Goal: Information Seeking & Learning: Find specific fact

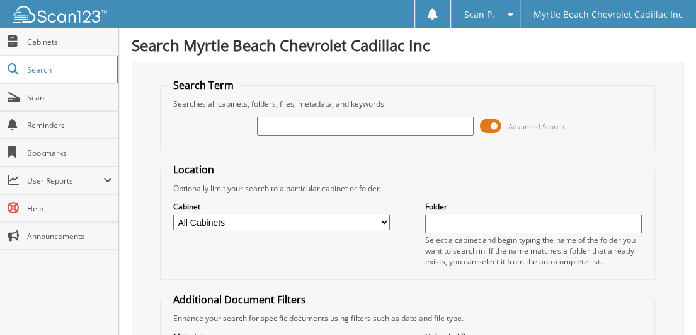
click at [310, 122] on input "text" at bounding box center [365, 126] width 217 height 19
type input "770619"
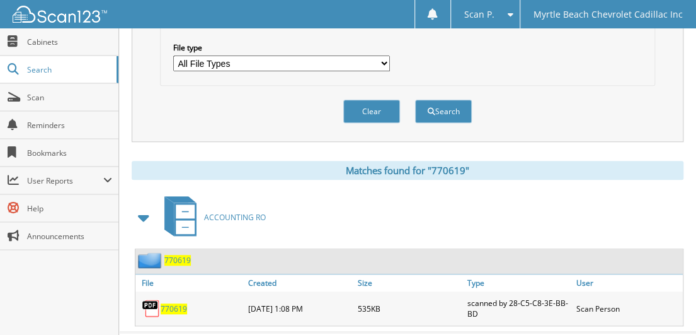
scroll to position [426, 0]
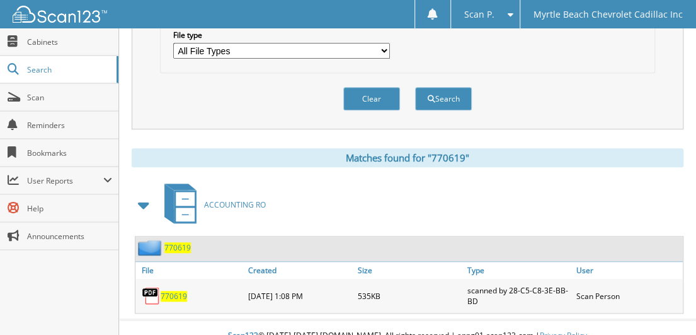
click at [175, 290] on span "770619" at bounding box center [174, 295] width 26 height 11
